Goal: Transaction & Acquisition: Subscribe to service/newsletter

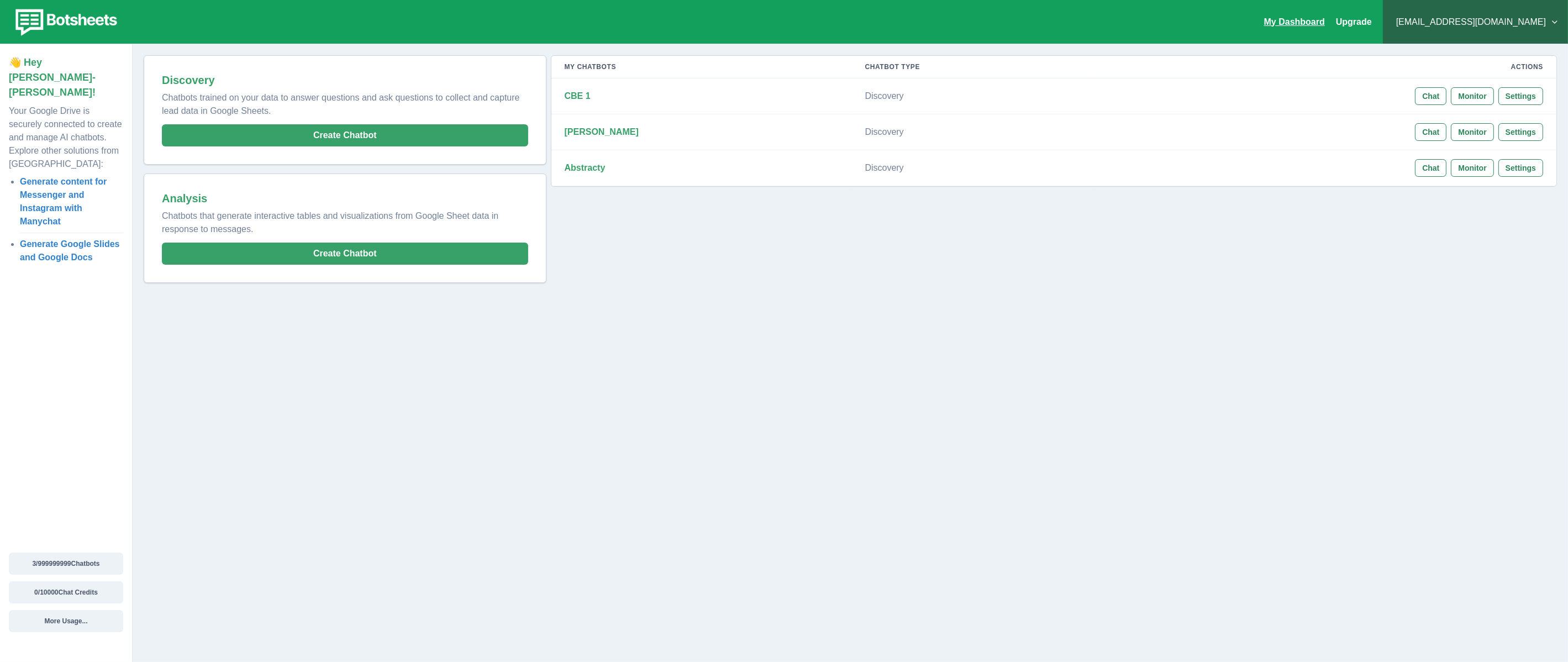
click at [1300, 24] on link "My Dashboard" at bounding box center [1294, 22] width 61 height 9
click at [59, 585] on button "0 / 10000 Chat Credits" at bounding box center [66, 592] width 114 height 22
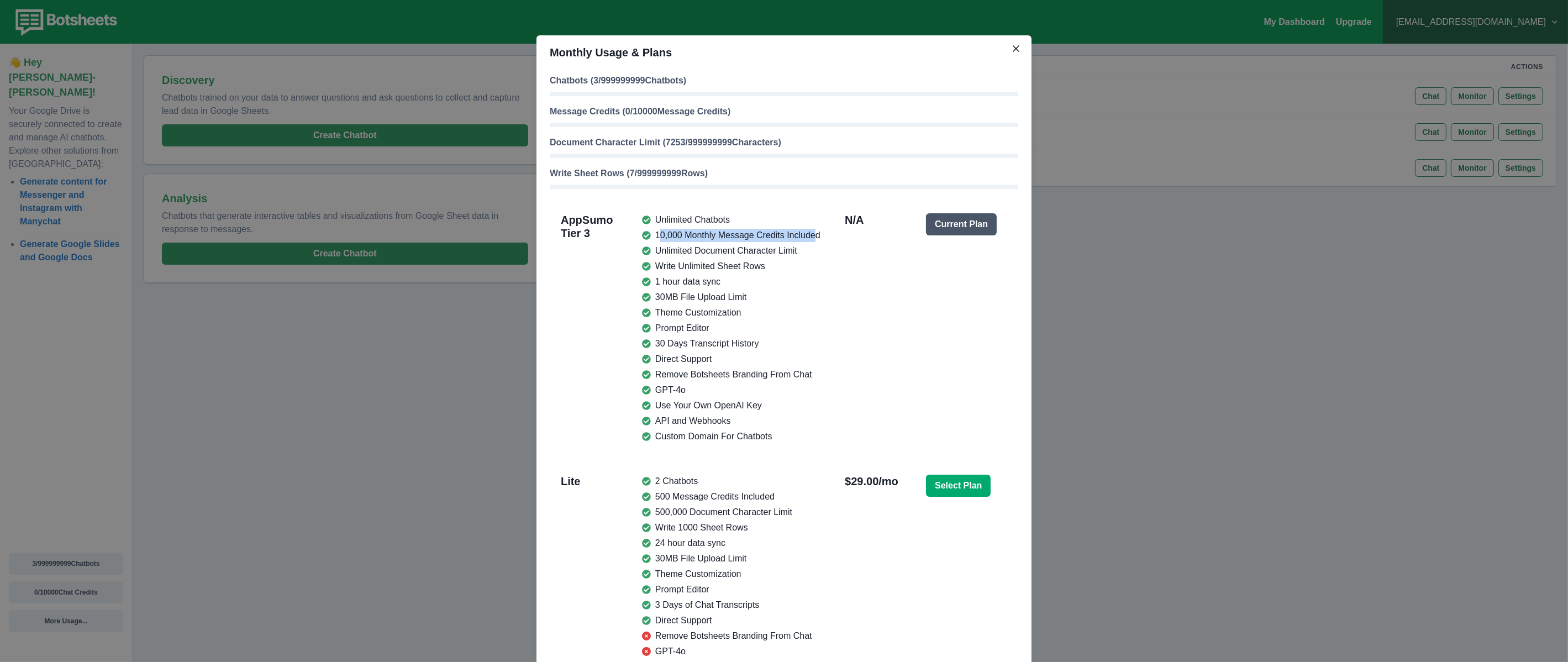
drag, startPoint x: 654, startPoint y: 233, endPoint x: 811, endPoint y: 238, distance: 157.1
click at [811, 238] on li "10,000 Monthly Message Credits Included" at bounding box center [731, 235] width 178 height 13
drag, startPoint x: 811, startPoint y: 238, endPoint x: 812, endPoint y: 279, distance: 41.0
click at [812, 279] on li "1 hour data sync" at bounding box center [731, 282] width 178 height 13
drag, startPoint x: 760, startPoint y: 409, endPoint x: 647, endPoint y: 409, distance: 113.0
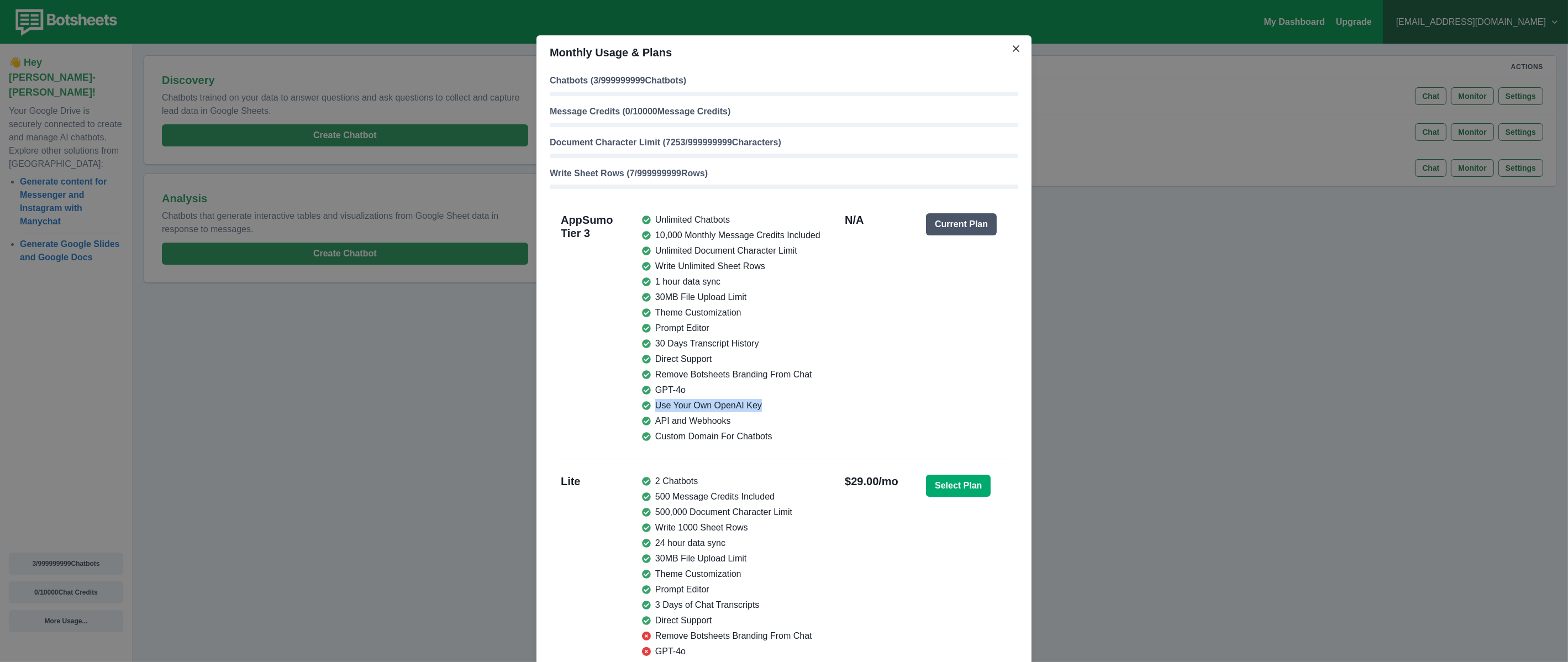
click at [647, 409] on li "Use Your Own OpenAI Key" at bounding box center [731, 405] width 178 height 13
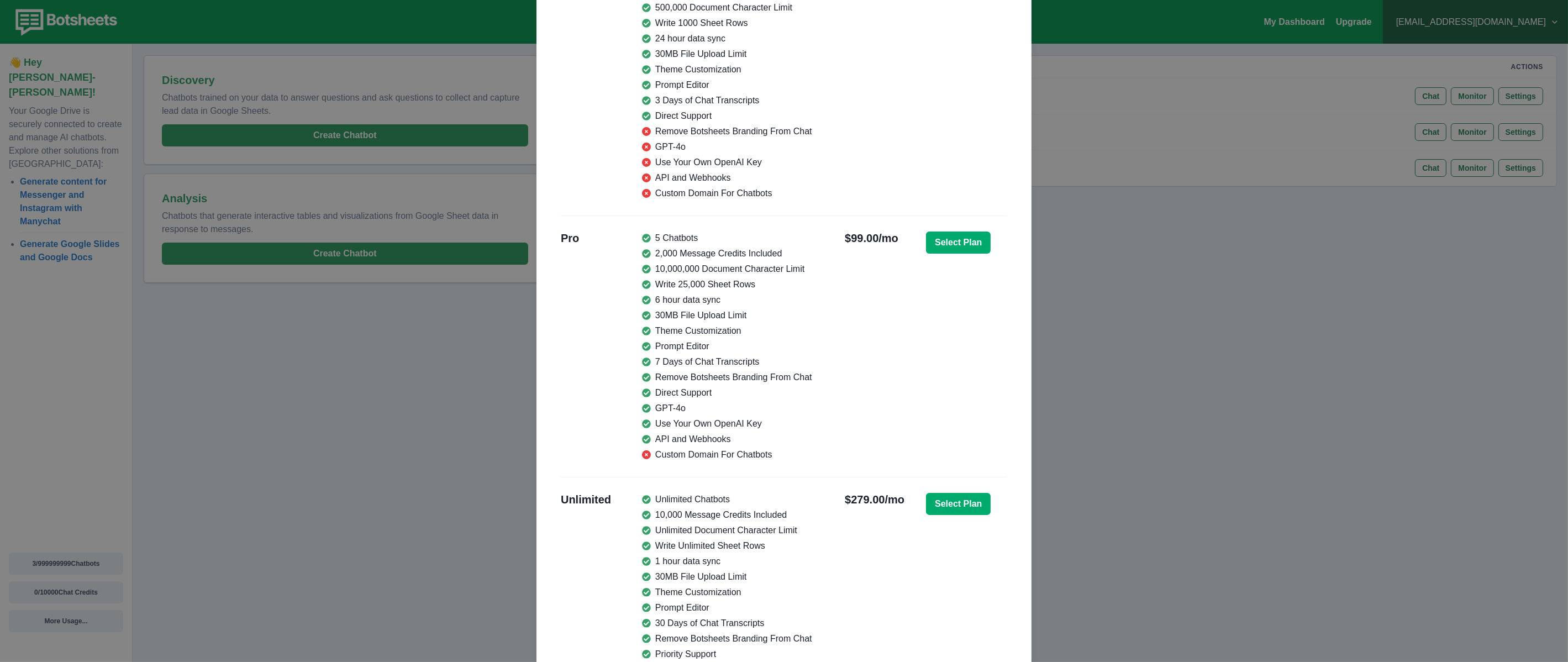
scroll to position [630, 0]
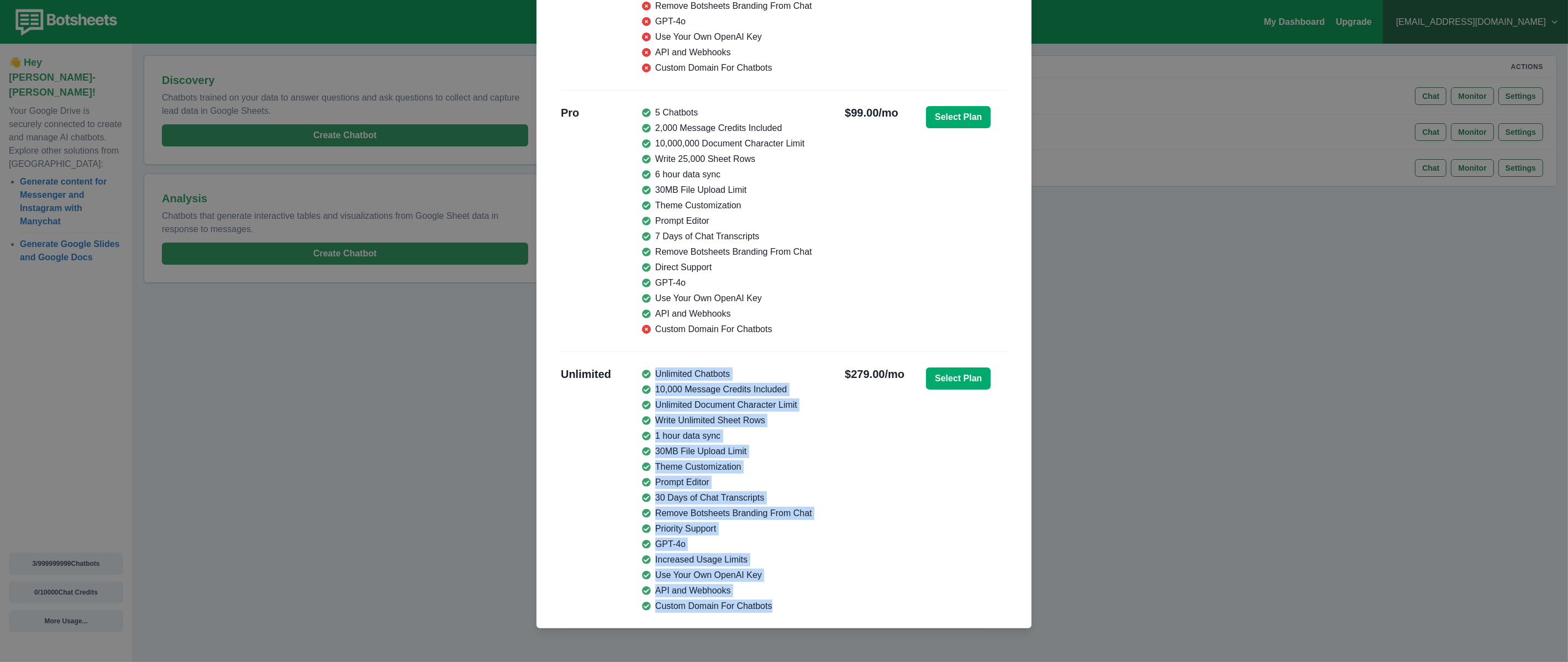
drag, startPoint x: 760, startPoint y: 597, endPoint x: 639, endPoint y: 388, distance: 241.5
click at [642, 388] on ul "Unlimited Chatbots 10,000 Message Credits Included Unlimited Document Character…" at bounding box center [727, 490] width 170 height 245
drag, startPoint x: 639, startPoint y: 388, endPoint x: 813, endPoint y: 453, distance: 185.7
click at [812, 451] on div "Unlimited Chatbots 10,000 Message Credits Included Unlimited Document Character…" at bounding box center [743, 490] width 203 height 245
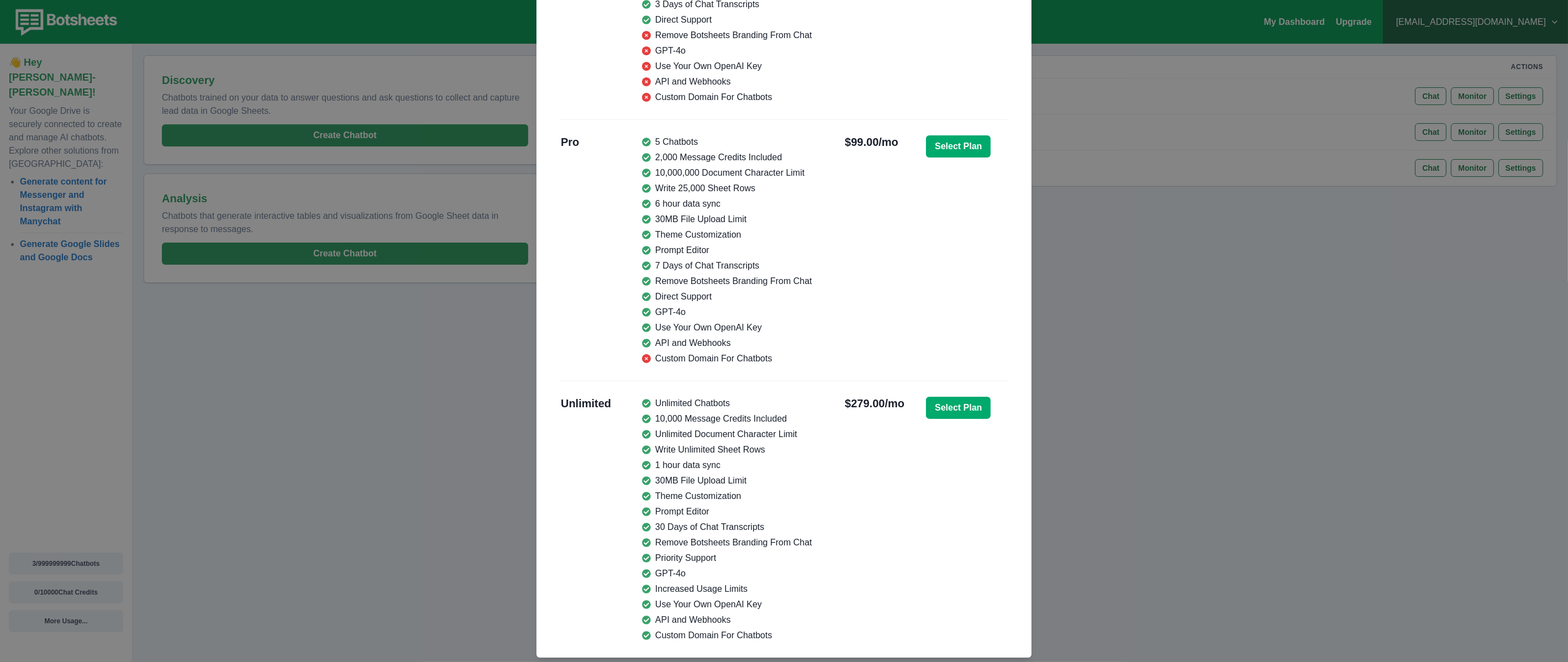
scroll to position [496, 0]
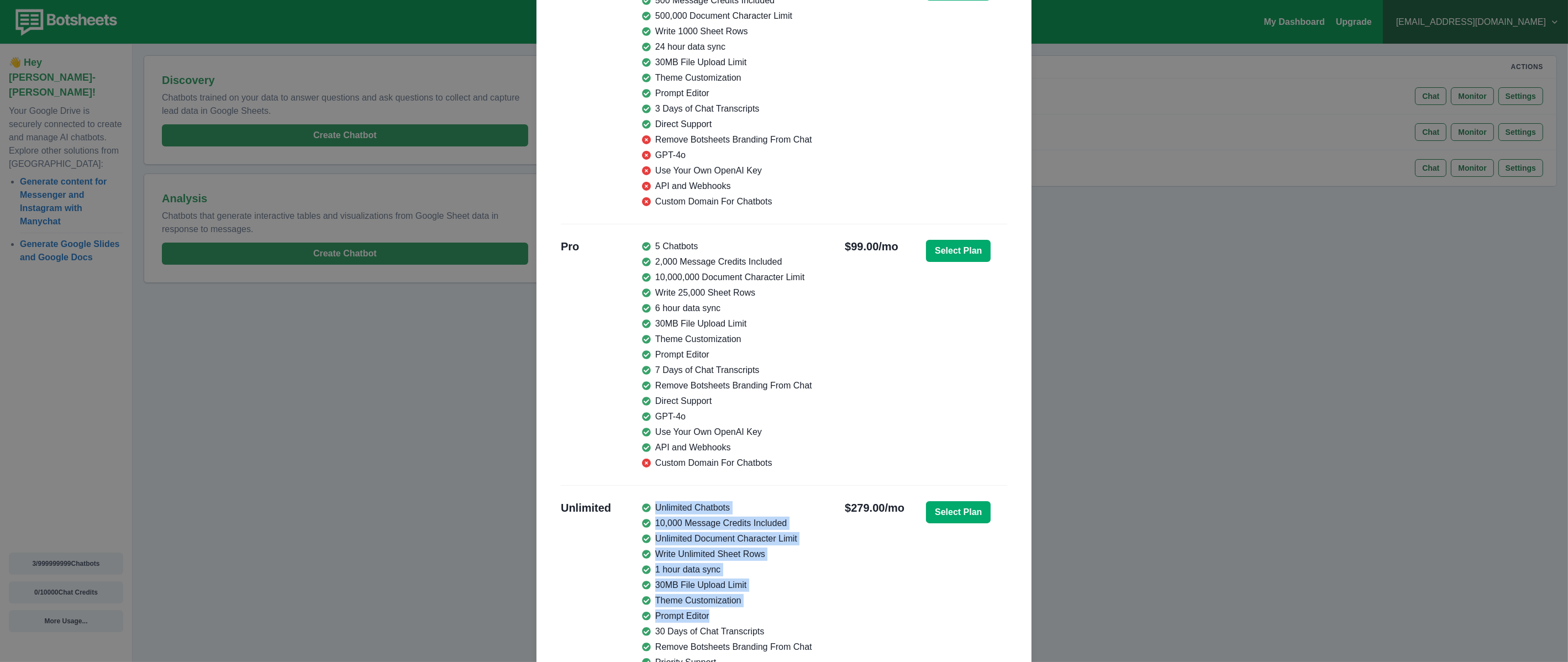
drag, startPoint x: 659, startPoint y: 502, endPoint x: 752, endPoint y: 608, distance: 141.0
click at [752, 608] on ul "Unlimited Chatbots 10,000 Message Credits Included Unlimited Document Character…" at bounding box center [727, 624] width 170 height 245
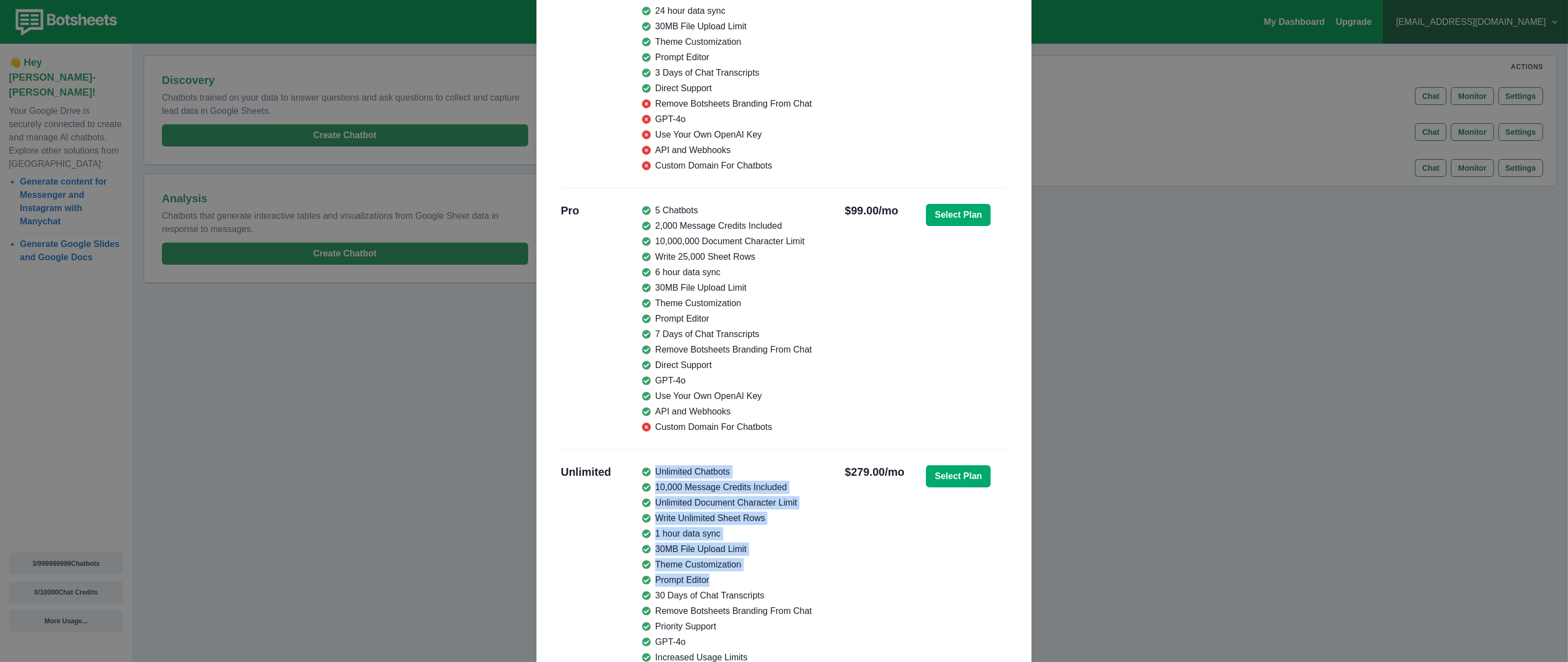
scroll to position [630, 0]
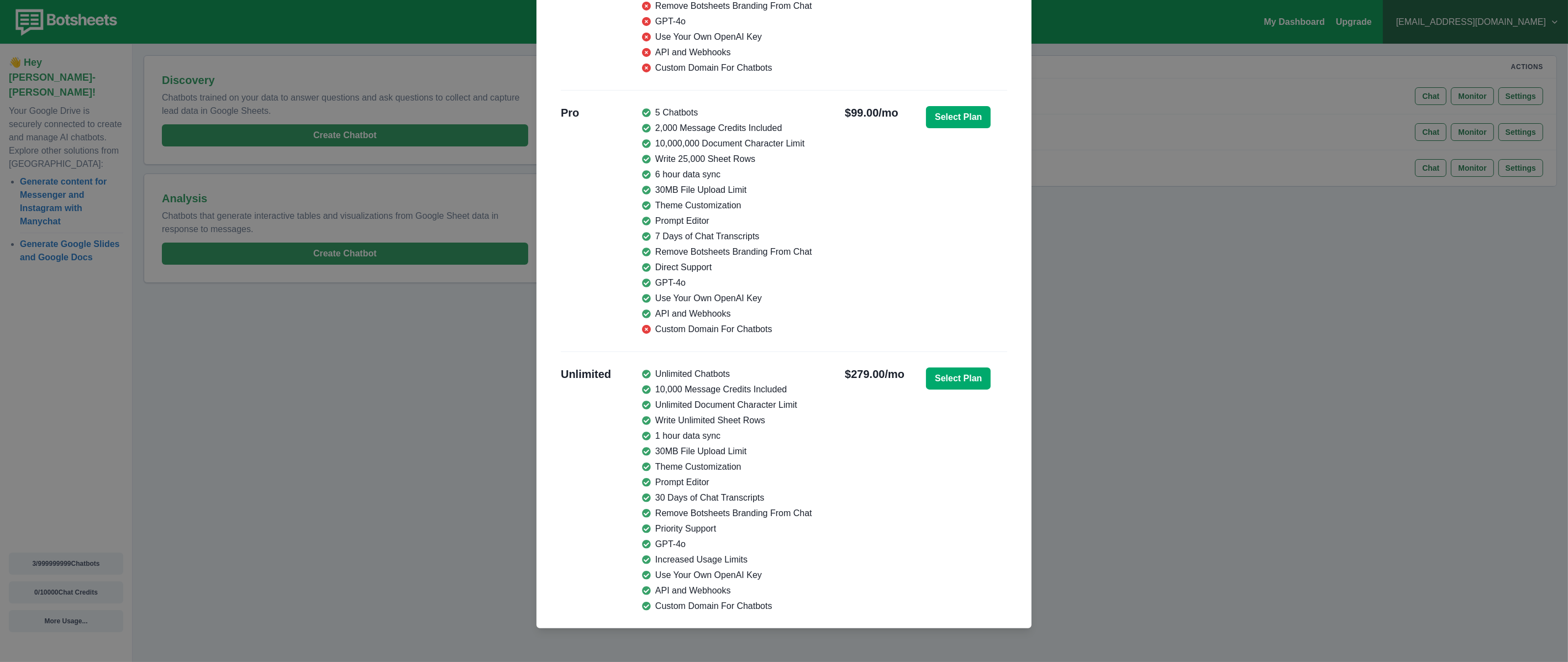
click at [808, 572] on div "Unlimited Chatbots 10,000 Message Credits Included Unlimited Document Character…" at bounding box center [743, 490] width 203 height 245
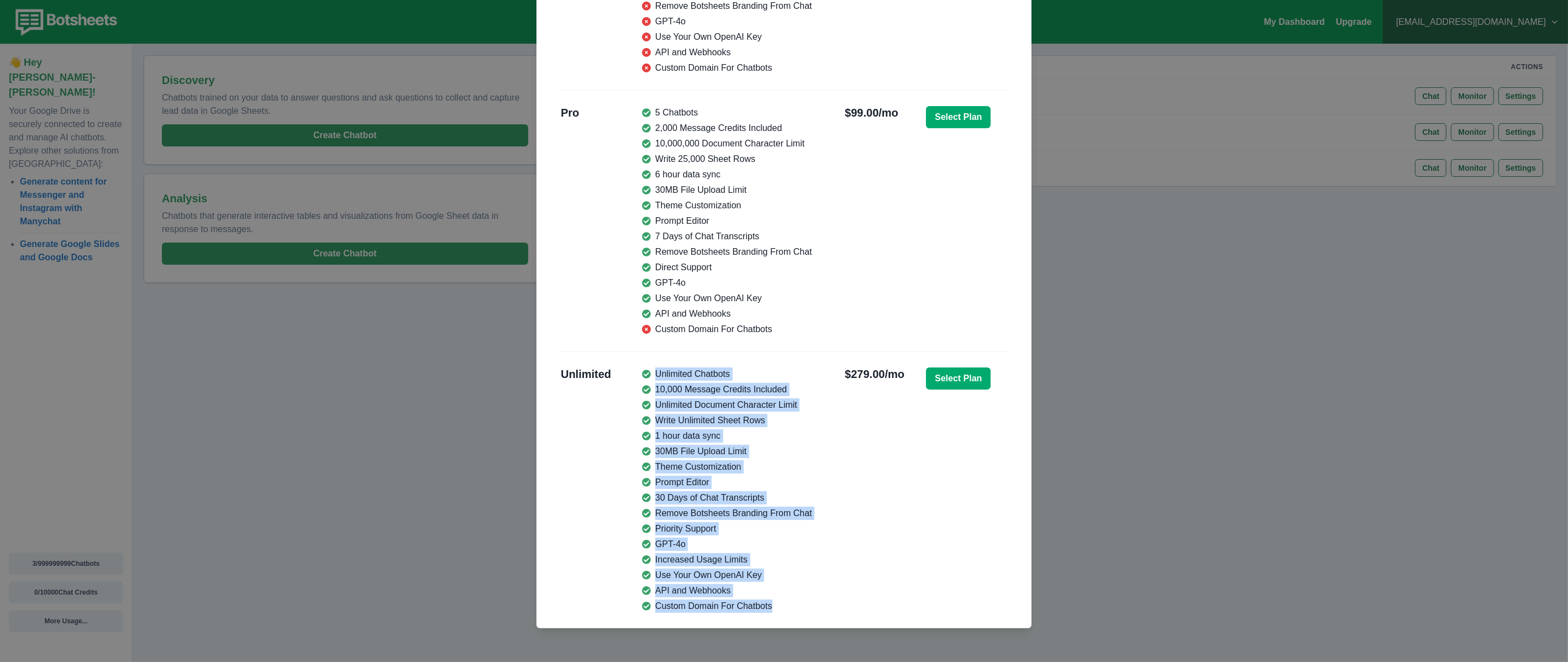
drag, startPoint x: 778, startPoint y: 606, endPoint x: 630, endPoint y: 371, distance: 277.7
click at [630, 371] on div "Unlimited Unlimited Chatbots 10,000 Message Credits Included Unlimited Document…" at bounding box center [784, 490] width 446 height 259
drag, startPoint x: 630, startPoint y: 371, endPoint x: 774, endPoint y: 440, distance: 159.7
click at [776, 437] on li "1 hour data sync" at bounding box center [727, 436] width 170 height 13
drag, startPoint x: 771, startPoint y: 607, endPoint x: 638, endPoint y: 376, distance: 266.6
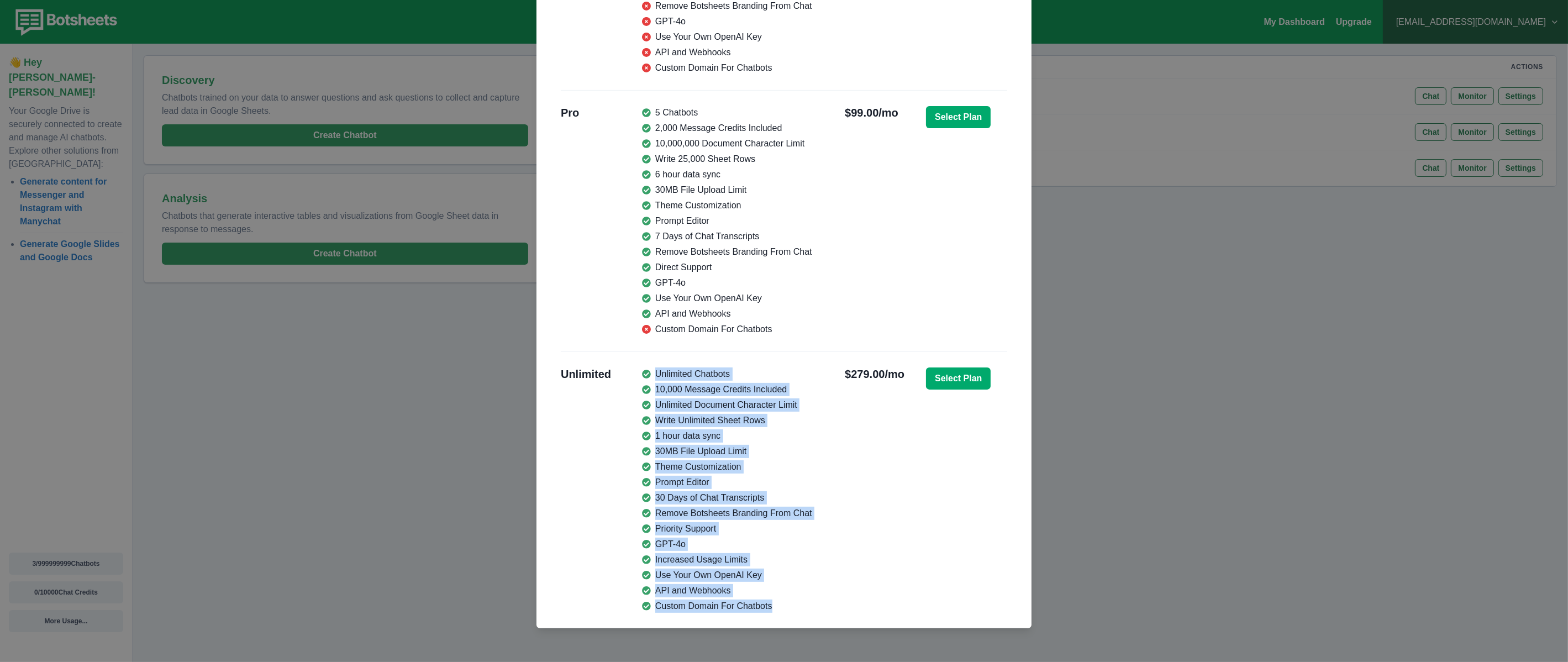
click at [642, 376] on ul "Unlimited Chatbots 10,000 Message Credits Included Unlimited Document Character…" at bounding box center [727, 490] width 170 height 245
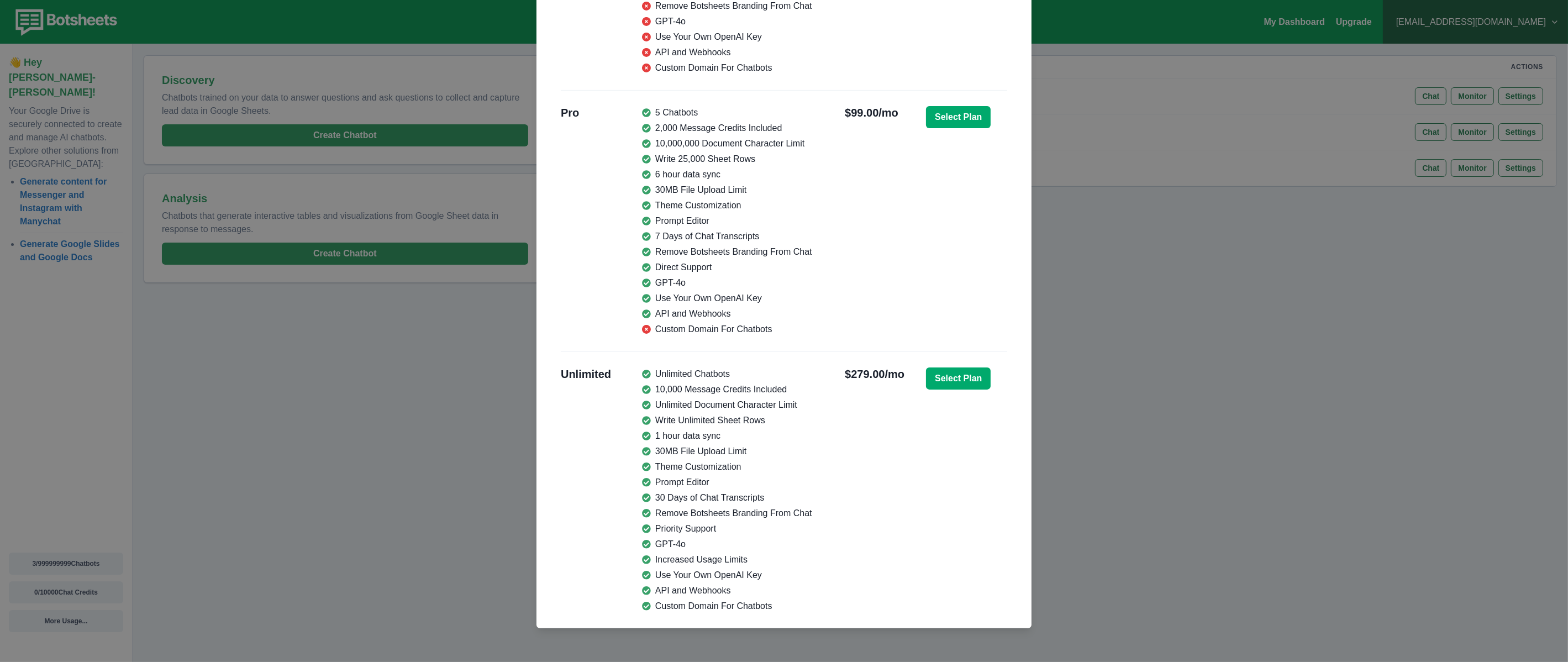
drag, startPoint x: 638, startPoint y: 376, endPoint x: 859, endPoint y: 473, distance: 241.4
click at [859, 473] on h2 "$279.00/mo" at bounding box center [875, 490] width 60 height 245
click at [1213, 544] on div "Monthly Usage & Plans Chatbots ( 3 / 999999999 Chatbots) Message Credits ( 0 / …" at bounding box center [784, 331] width 1568 height 662
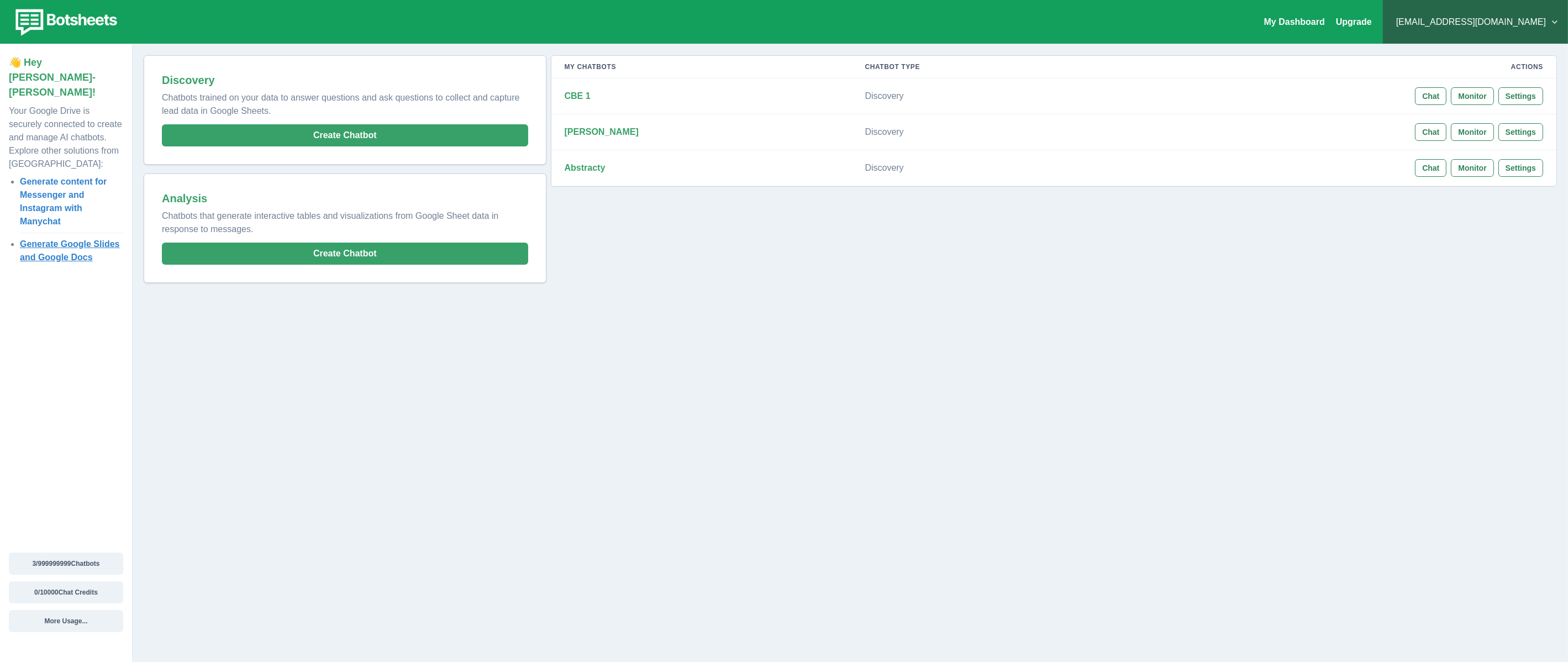
click at [68, 239] on link "Generate Google Slides and Google Docs" at bounding box center [70, 250] width 100 height 22
